Goal: Transaction & Acquisition: Obtain resource

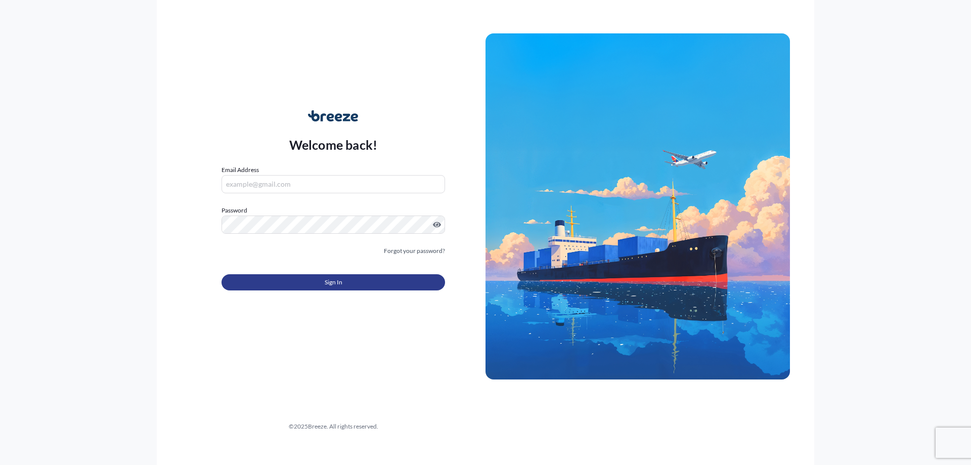
type input "[EMAIL_ADDRESS][DOMAIN_NAME]"
click at [346, 289] on button "Sign In" at bounding box center [334, 282] width 224 height 16
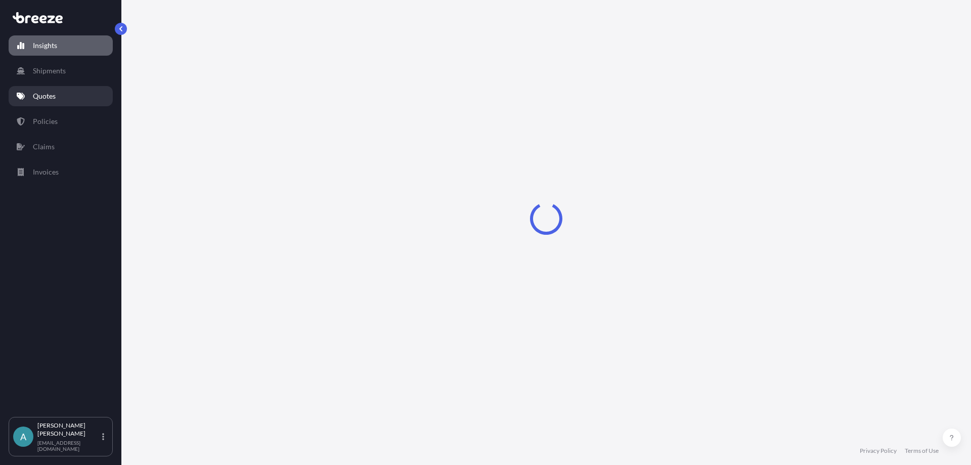
select select "2025"
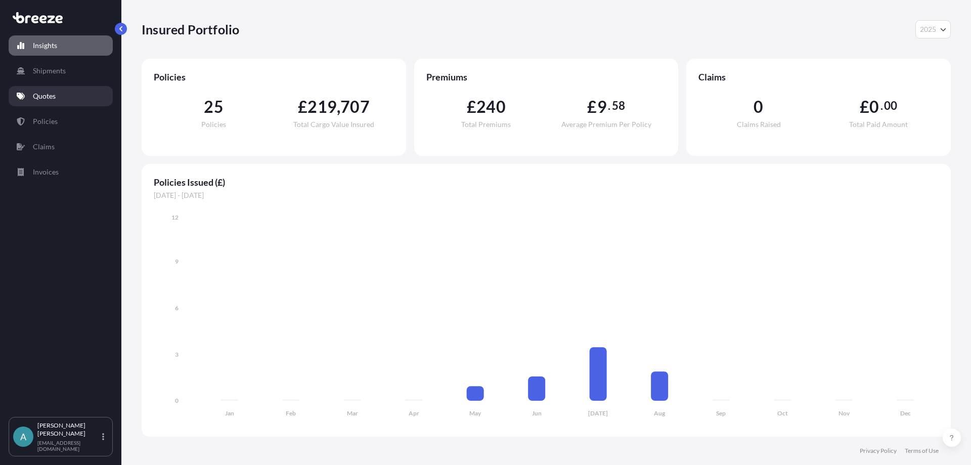
click at [50, 96] on p "Quotes" at bounding box center [44, 96] width 23 height 10
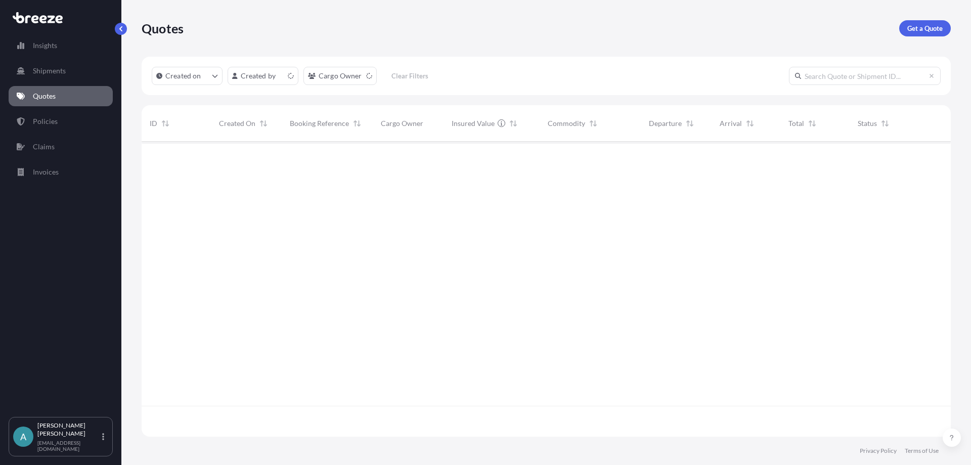
scroll to position [293, 802]
click at [917, 27] on p "Get a Quote" at bounding box center [925, 28] width 35 height 10
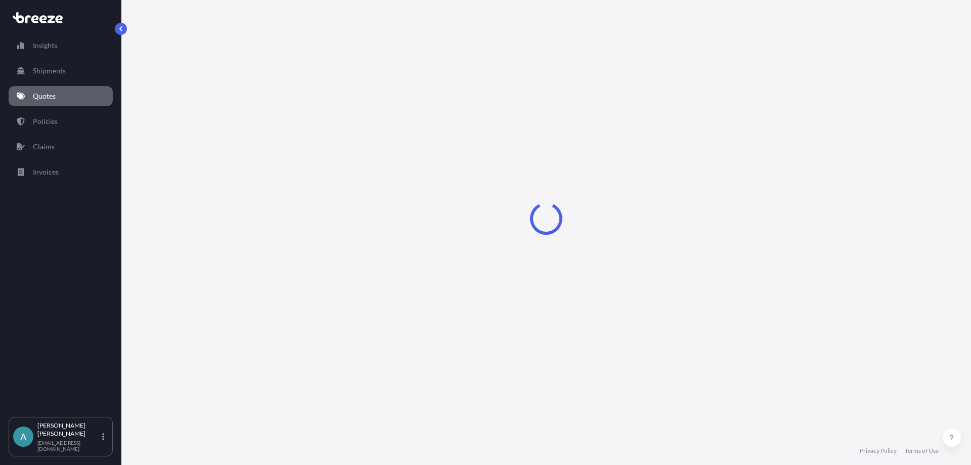
select select "Sea"
select select "1"
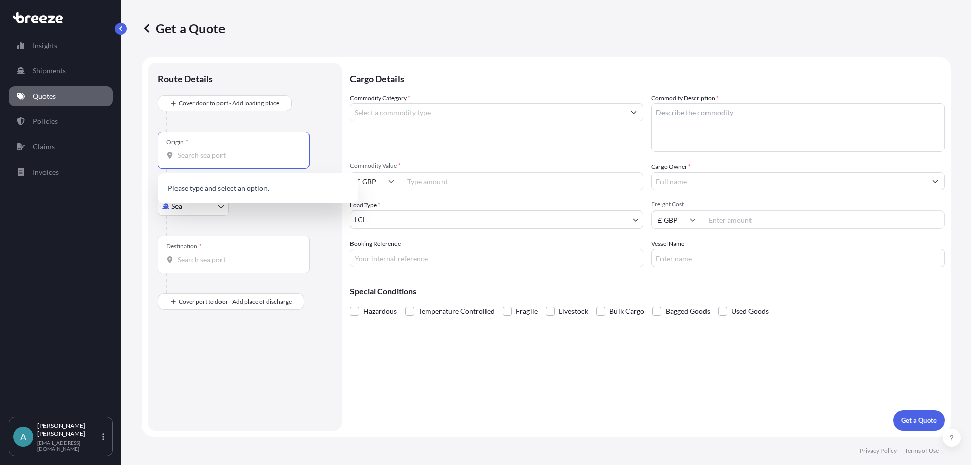
click at [206, 154] on input "Origin *" at bounding box center [237, 155] width 119 height 10
type input "s"
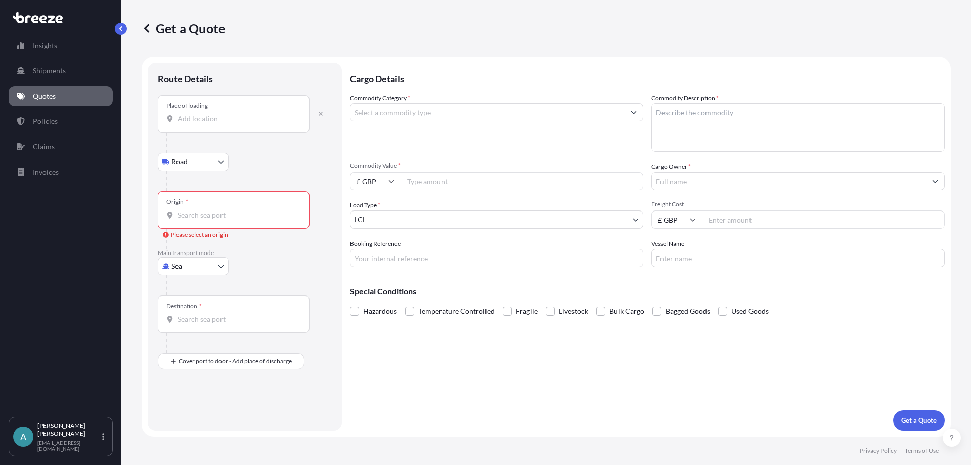
click at [186, 118] on input "Place of loading" at bounding box center [237, 119] width 119 height 10
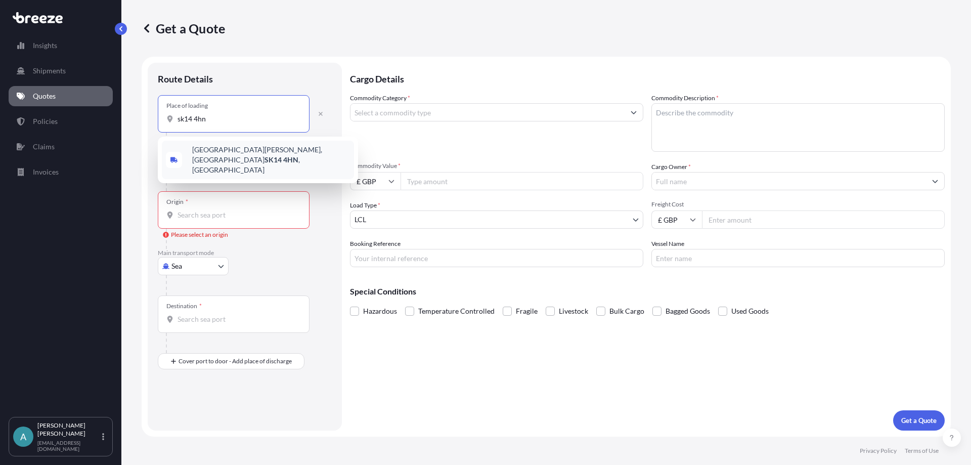
click at [213, 152] on span "[STREET_ADDRESS][PERSON_NAME][PERSON_NAME]" at bounding box center [271, 160] width 158 height 30
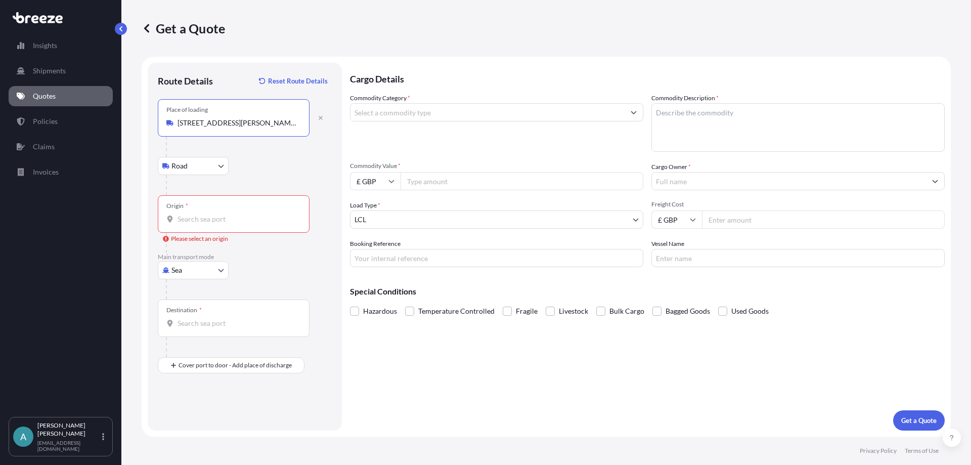
type input "[STREET_ADDRESS][PERSON_NAME][PERSON_NAME]"
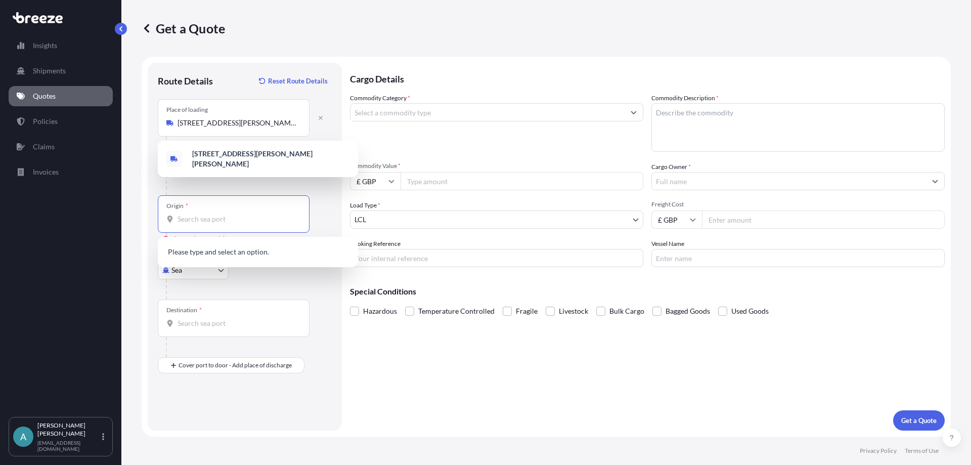
click at [194, 216] on input "Origin * Please select an origin" at bounding box center [237, 219] width 119 height 10
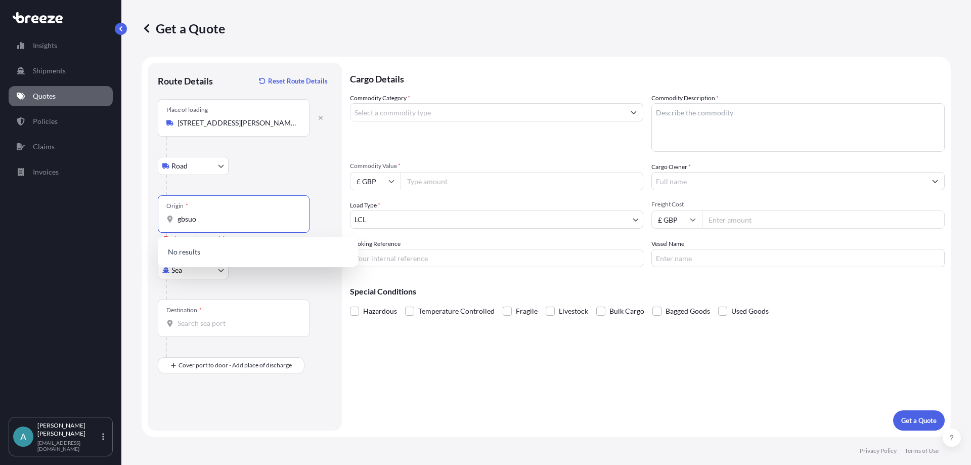
drag, startPoint x: 204, startPoint y: 220, endPoint x: 137, endPoint y: 220, distance: 67.3
click at [137, 220] on div "Get a Quote Route Details Reset Route Details Place of loading [GEOGRAPHIC_DATA…" at bounding box center [546, 218] width 850 height 437
click at [274, 253] on span "GBSOU - [GEOGRAPHIC_DATA], [GEOGRAPHIC_DATA]" at bounding box center [271, 255] width 158 height 20
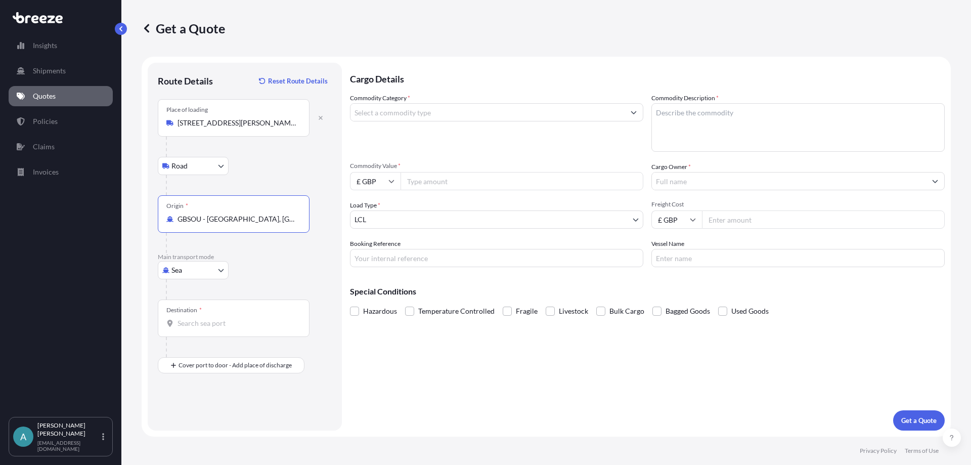
type input "GBSOU - [GEOGRAPHIC_DATA], [GEOGRAPHIC_DATA]"
click at [212, 325] on input "Destination *" at bounding box center [237, 323] width 119 height 10
click at [236, 364] on div "SGSIN - [GEOGRAPHIC_DATA], [GEOGRAPHIC_DATA]" at bounding box center [258, 359] width 192 height 28
type input "SGSIN - [GEOGRAPHIC_DATA], [GEOGRAPHIC_DATA]"
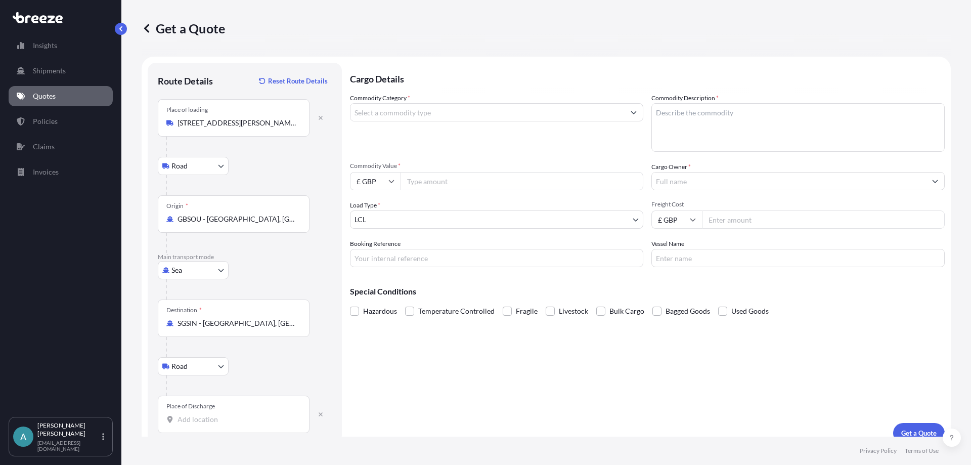
click at [190, 411] on div "Place of Discharge" at bounding box center [234, 414] width 152 height 37
click at [190, 414] on input "Place of Discharge" at bounding box center [237, 419] width 119 height 10
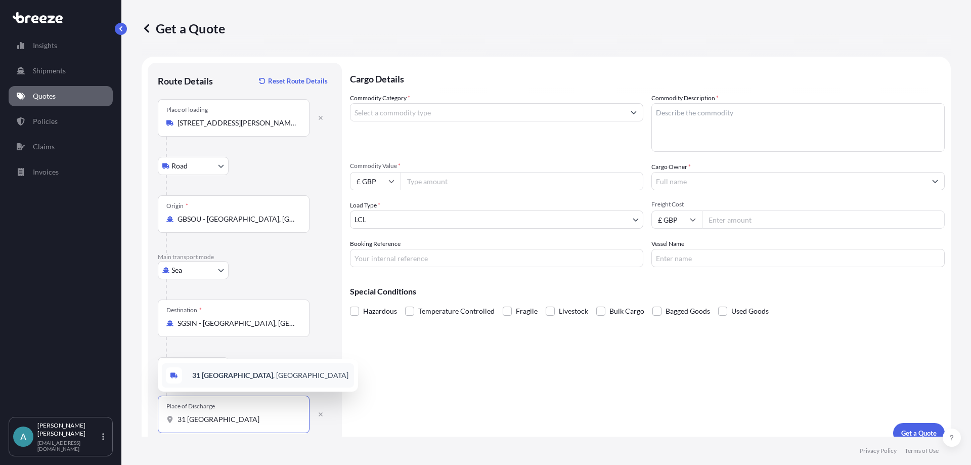
click at [296, 373] on span "[STREET_ADDRESS]" at bounding box center [270, 375] width 156 height 10
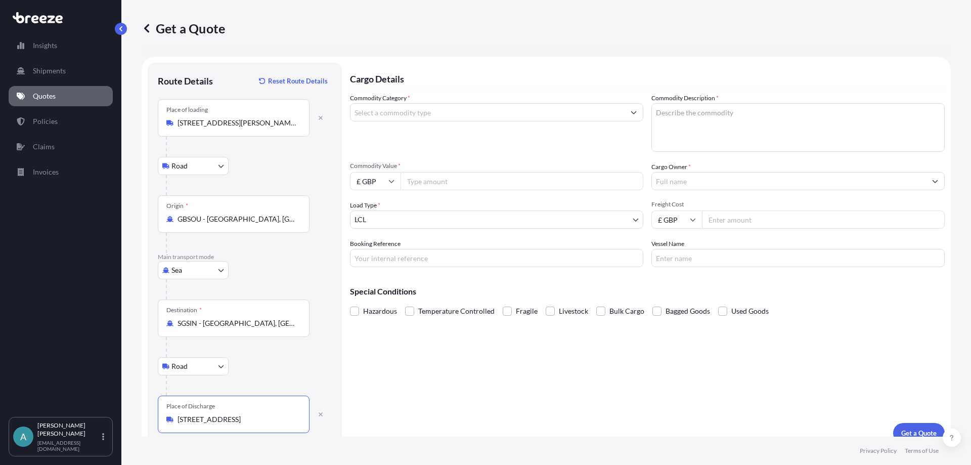
type input "[STREET_ADDRESS]"
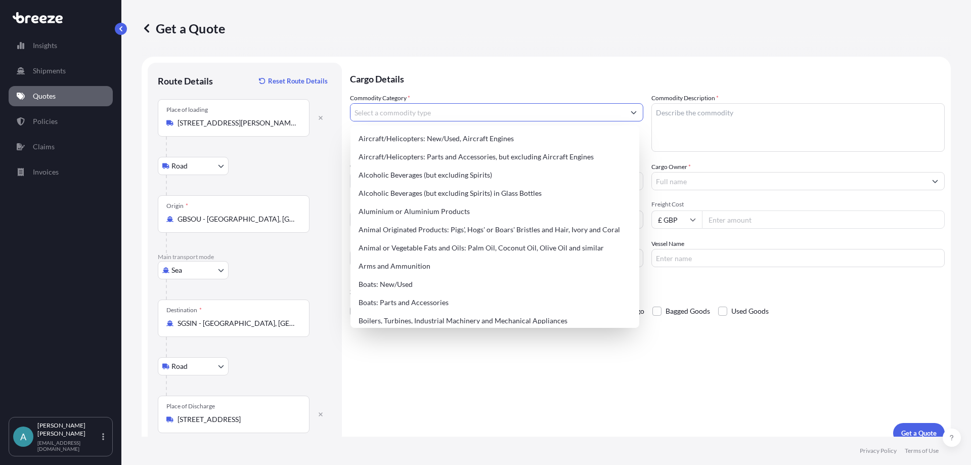
click at [415, 116] on input "Commodity Category *" at bounding box center [488, 112] width 274 height 18
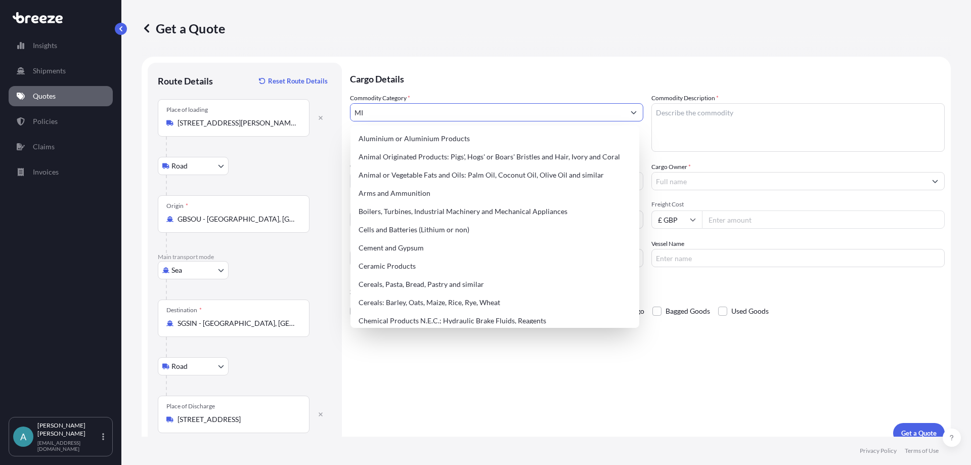
type input "M"
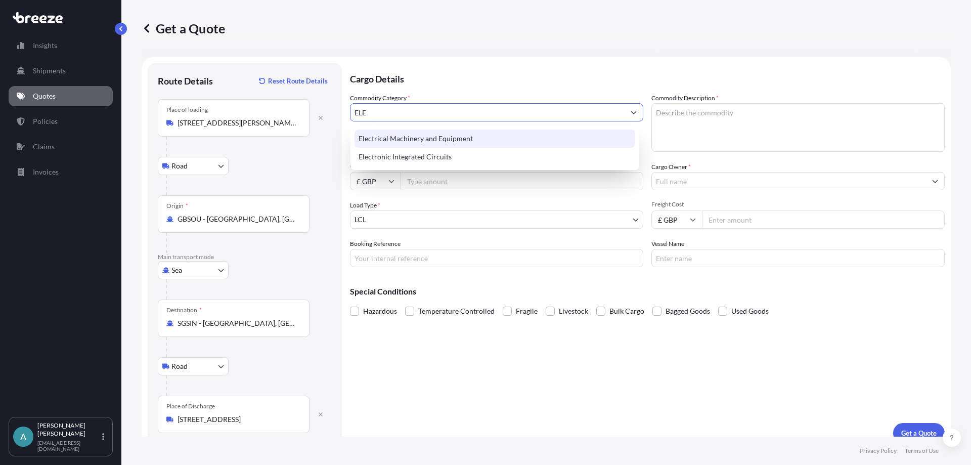
click at [431, 147] on div "Electrical Machinery and Equipment" at bounding box center [495, 139] width 281 height 18
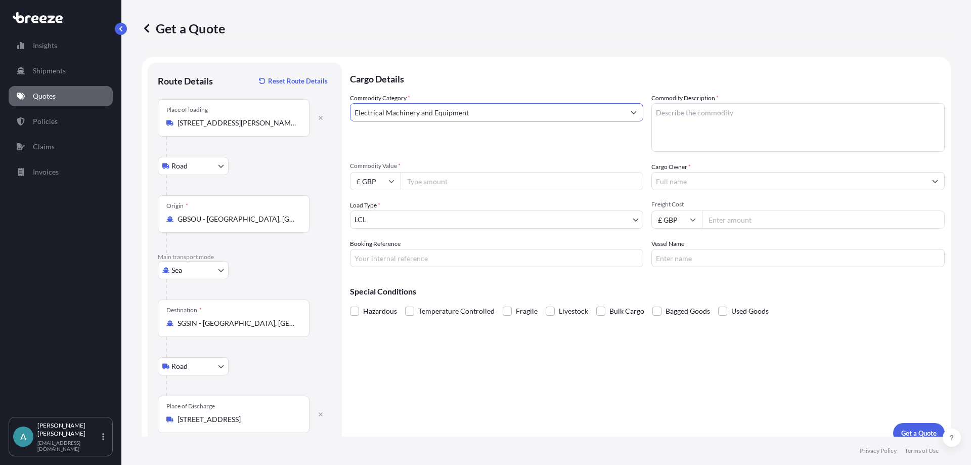
type input "Electrical Machinery and Equipment"
click at [693, 116] on textarea "Commodity Description *" at bounding box center [798, 127] width 293 height 49
click at [688, 114] on textarea "MIXER" at bounding box center [798, 127] width 293 height 49
type textarea "MIXERS"
click at [489, 181] on input "Commodity Value *" at bounding box center [522, 181] width 243 height 18
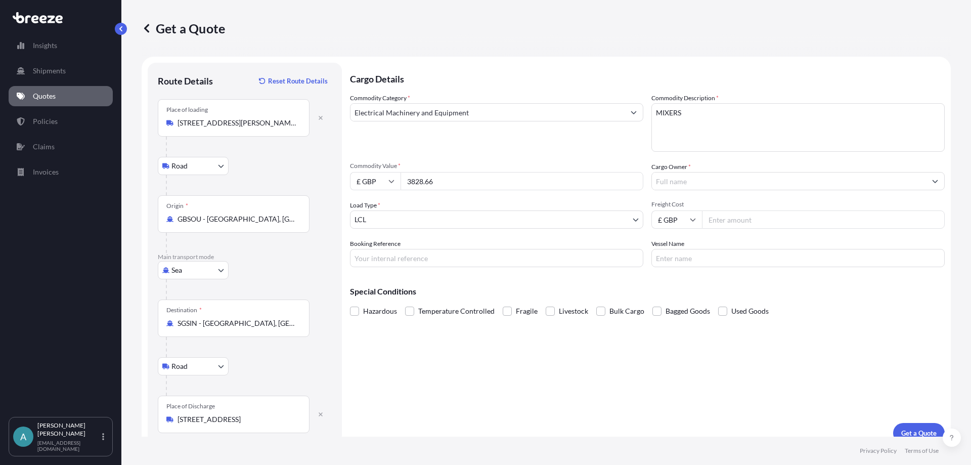
type input "3828.66"
click at [688, 179] on input "Cargo Owner *" at bounding box center [789, 181] width 274 height 18
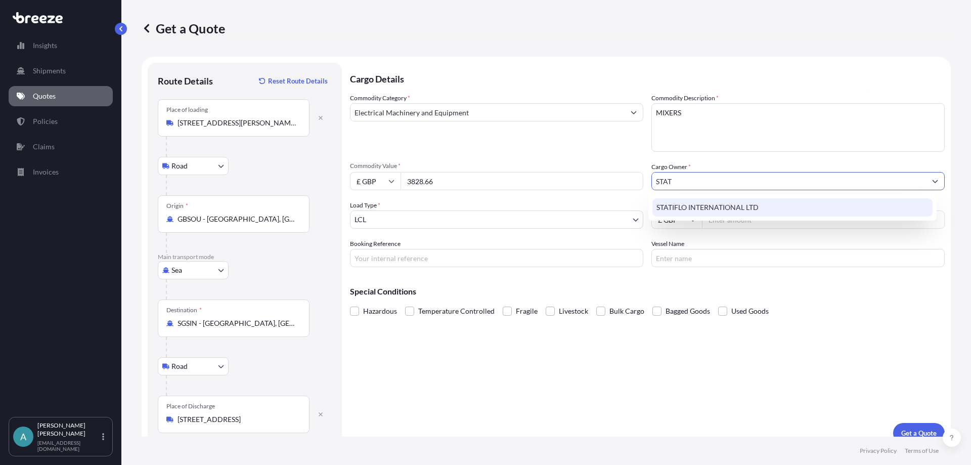
click at [663, 202] on span "STATIFLO INTERNATIONAL LTD" at bounding box center [708, 207] width 102 height 10
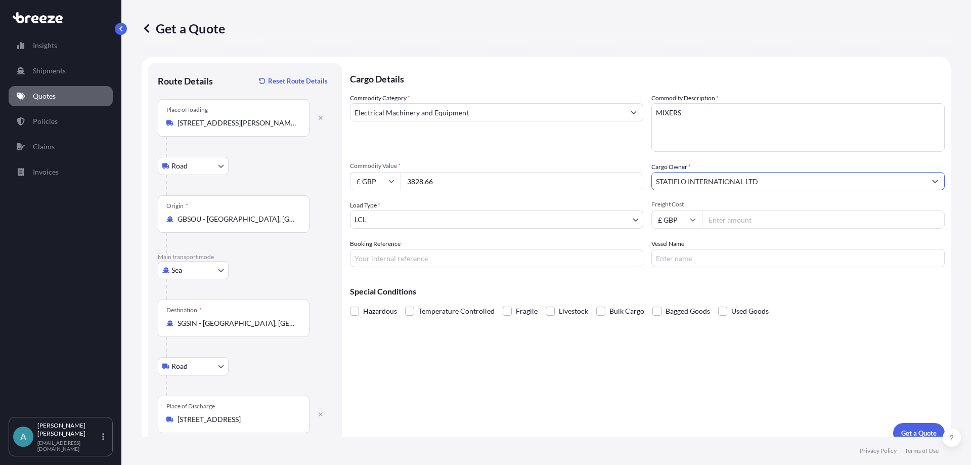
type input "STATIFLO INTERNATIONAL LTD"
click at [718, 219] on input "Freight Cost" at bounding box center [823, 219] width 243 height 18
type input "299.13"
click at [520, 262] on input "Booking Reference" at bounding box center [496, 258] width 293 height 18
click at [428, 259] on input "Booking Reference" at bounding box center [496, 258] width 293 height 18
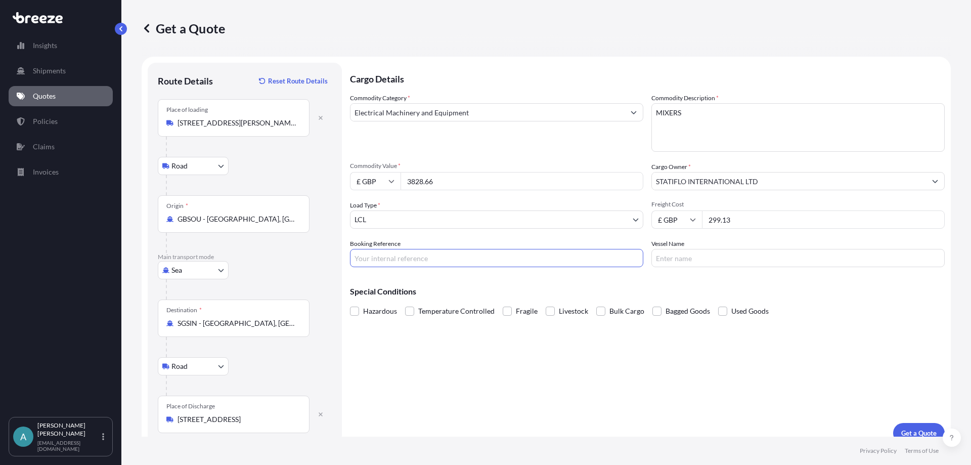
paste input "BRI250000497"
type input "BRI250000497"
click at [715, 258] on input "Vessel Name" at bounding box center [798, 258] width 293 height 18
click at [919, 431] on p "Get a Quote" at bounding box center [919, 433] width 35 height 10
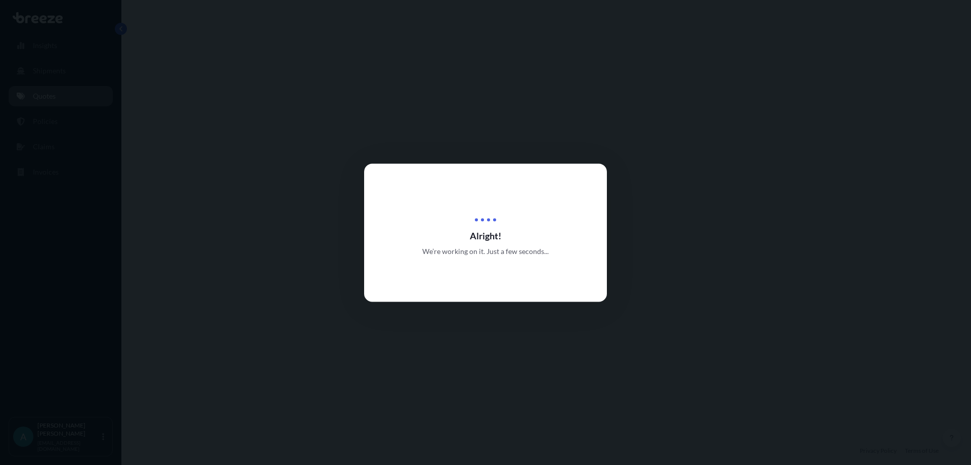
select select "Road"
select select "Sea"
select select "Road"
select select "1"
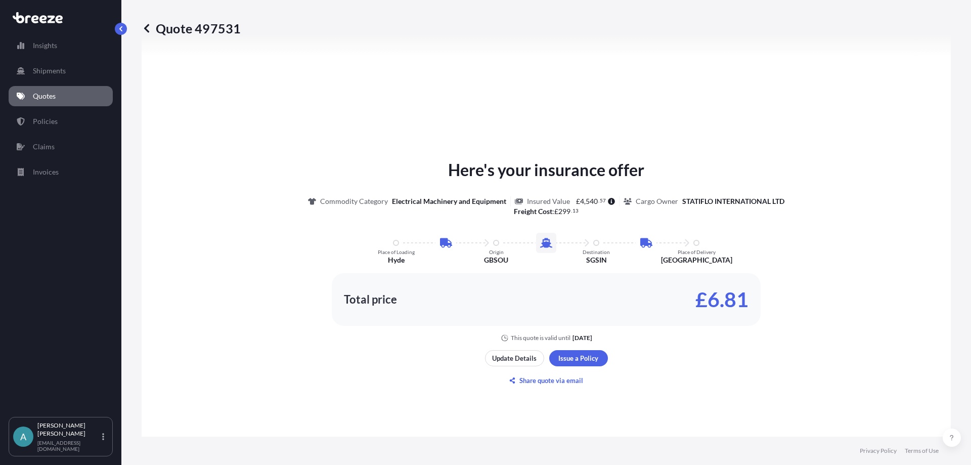
scroll to position [557, 0]
